Goal: Browse casually

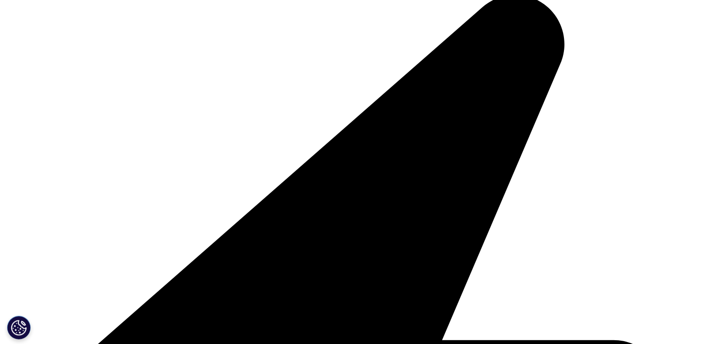
scroll to position [188, 0]
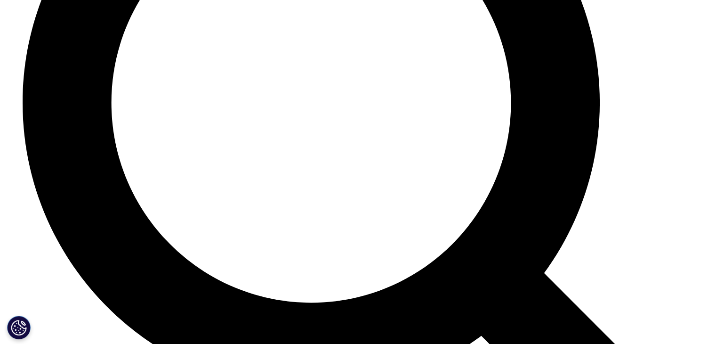
scroll to position [1883, 0]
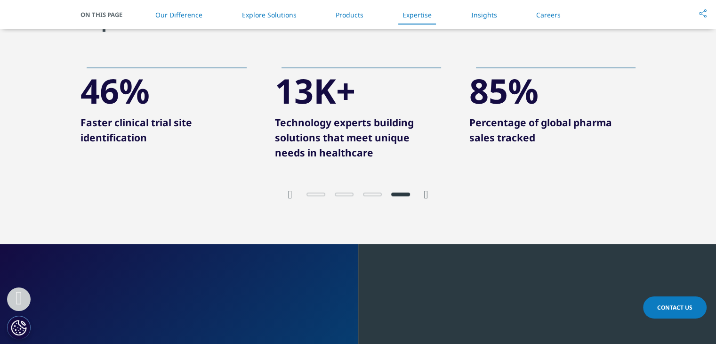
click at [427, 200] on icon "Next slide" at bounding box center [426, 194] width 4 height 11
click at [289, 200] on icon "Previous slide" at bounding box center [290, 194] width 4 height 11
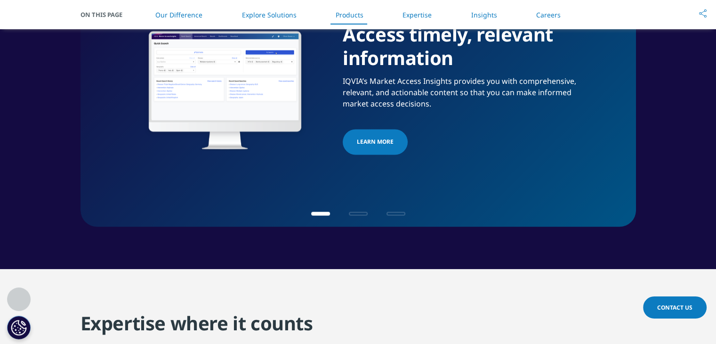
scroll to position [1836, 0]
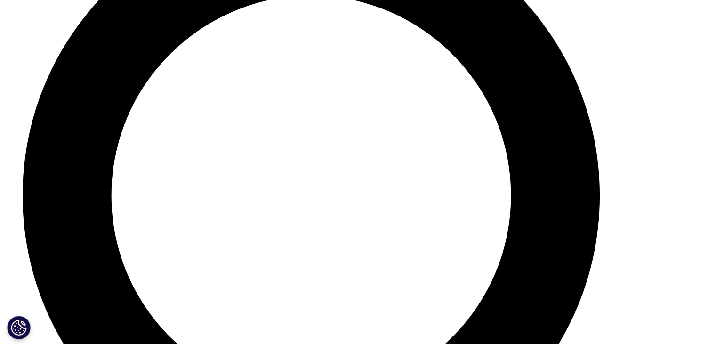
scroll to position [1742, 0]
